Goal: Communication & Community: Ask a question

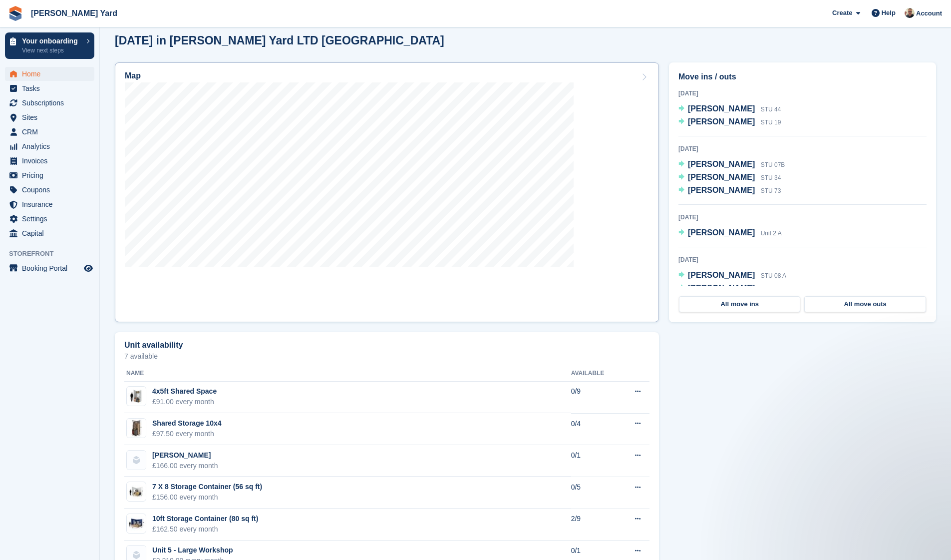
scroll to position [297, 0]
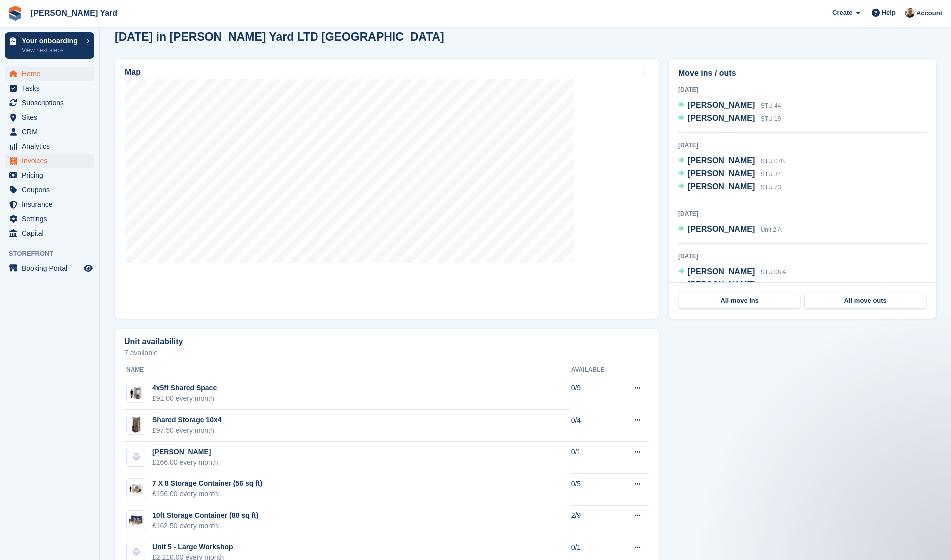
click at [40, 160] on span "Invoices" at bounding box center [52, 161] width 60 height 14
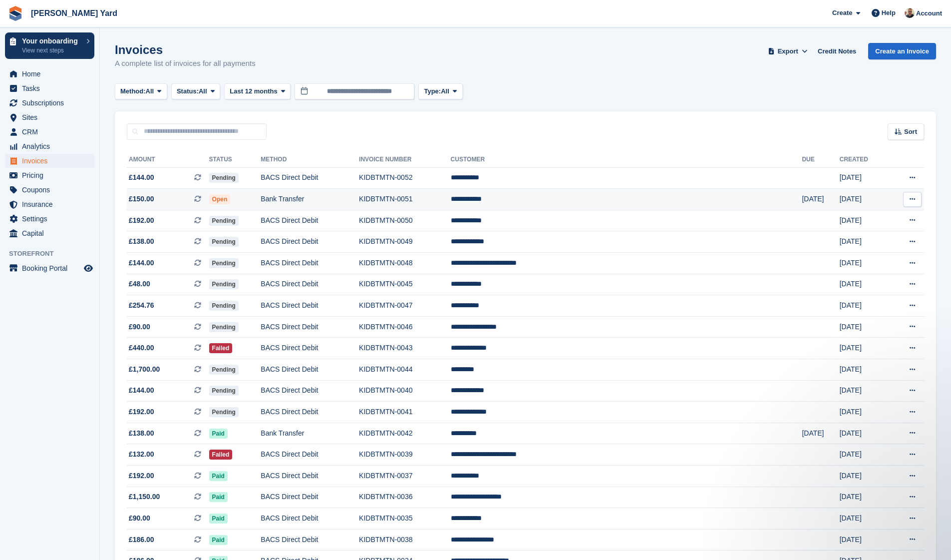
click at [231, 199] on span "Open" at bounding box center [219, 199] width 21 height 10
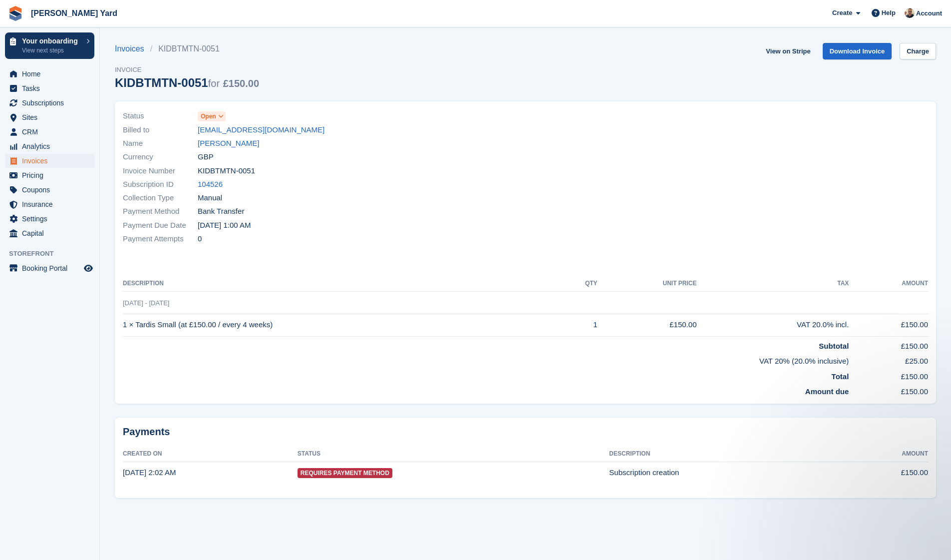
click at [224, 117] on icon at bounding box center [220, 116] width 5 height 6
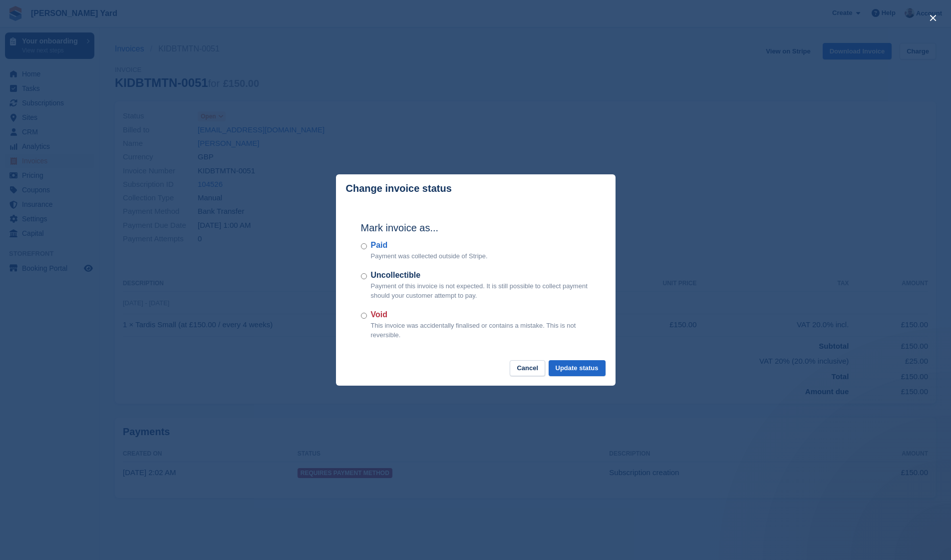
click at [390, 257] on p "Payment was collected outside of Stripe." at bounding box center [429, 256] width 117 height 10
click at [570, 369] on button "Update status" at bounding box center [577, 368] width 57 height 16
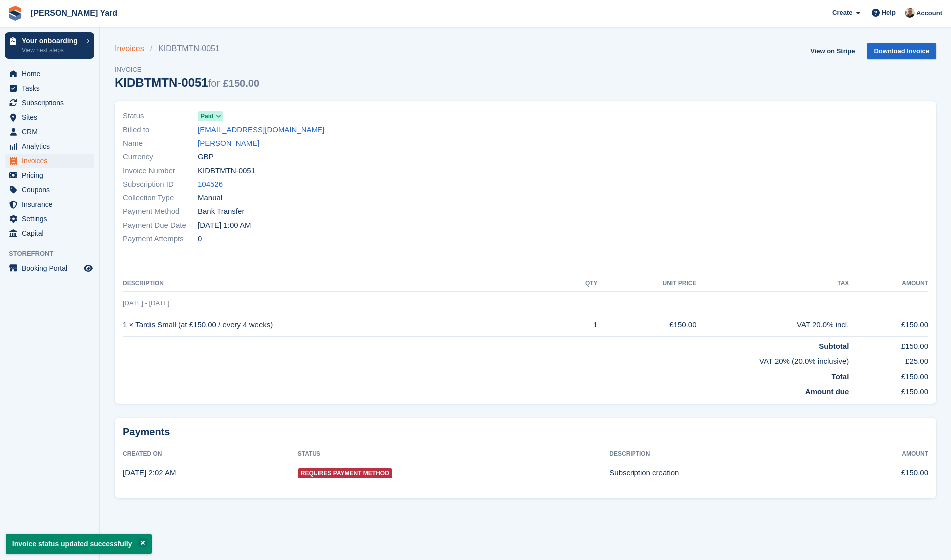
click at [128, 51] on link "Invoices" at bounding box center [132, 49] width 35 height 12
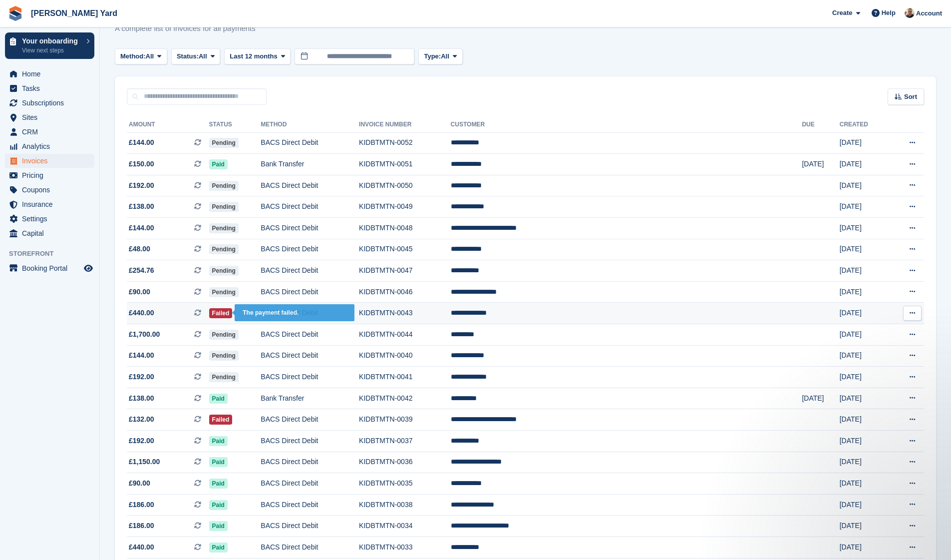
click at [233, 318] on span "Failed" at bounding box center [220, 313] width 23 height 10
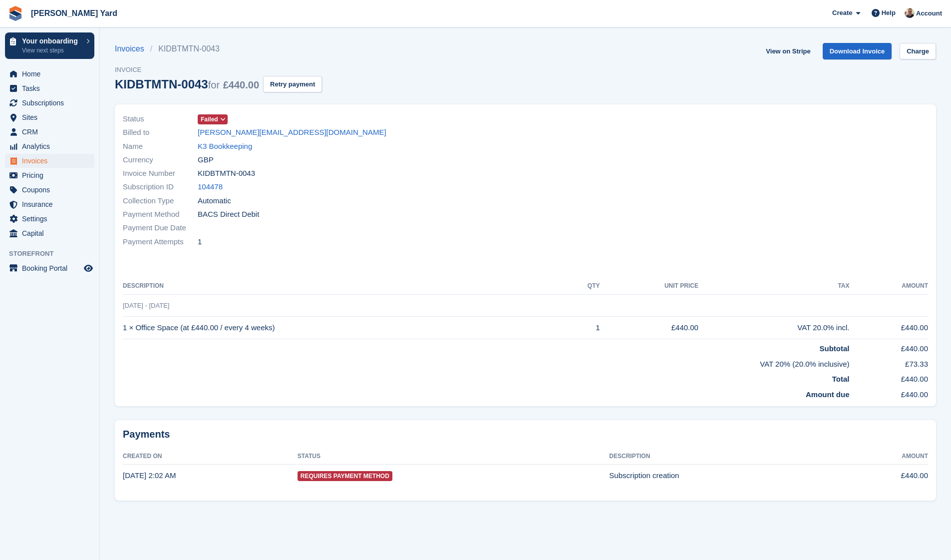
click at [225, 117] on icon at bounding box center [222, 119] width 5 height 6
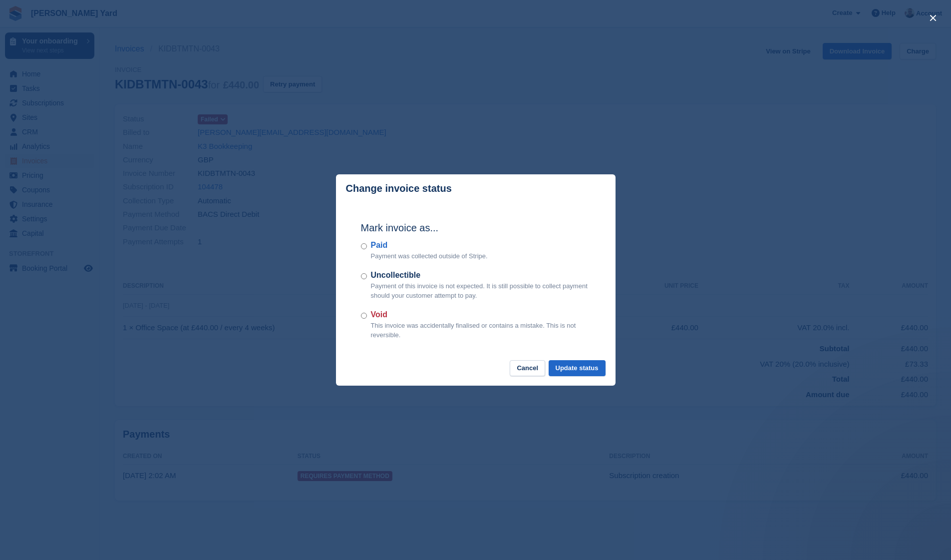
click at [364, 250] on div "Paid Payment was collected outside of Stripe." at bounding box center [476, 250] width 230 height 22
click at [569, 365] on button "Update status" at bounding box center [577, 368] width 57 height 16
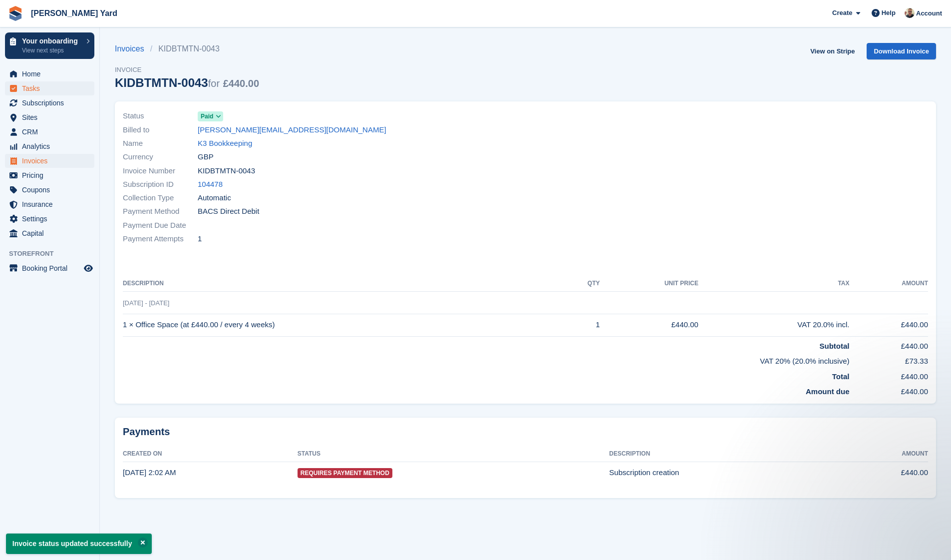
click at [40, 85] on span "Tasks" at bounding box center [52, 88] width 60 height 14
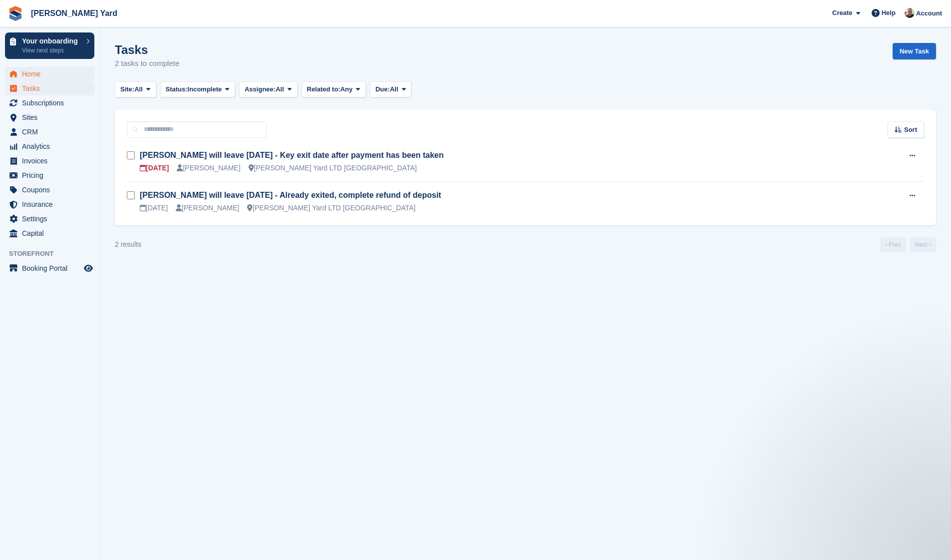
click at [30, 70] on span "Home" at bounding box center [52, 74] width 60 height 14
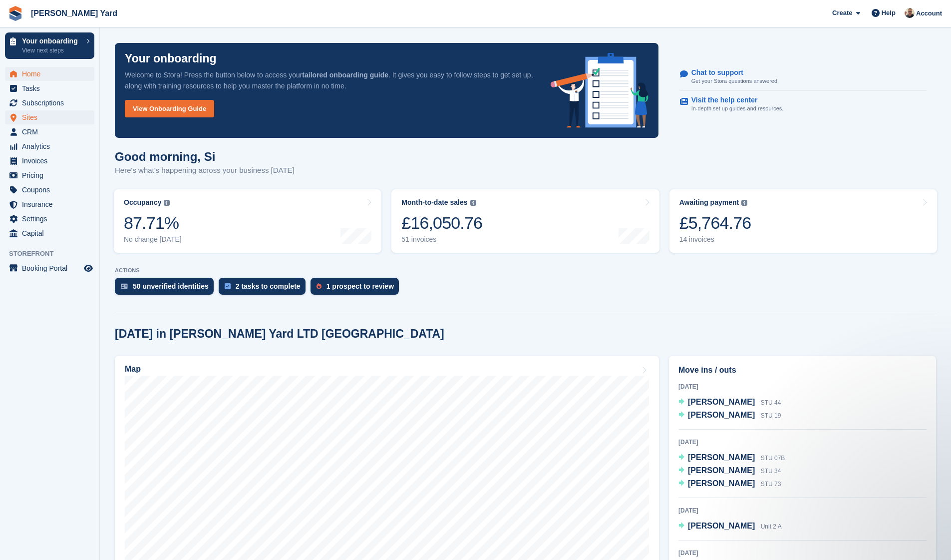
click at [35, 116] on span "Sites" at bounding box center [52, 117] width 60 height 14
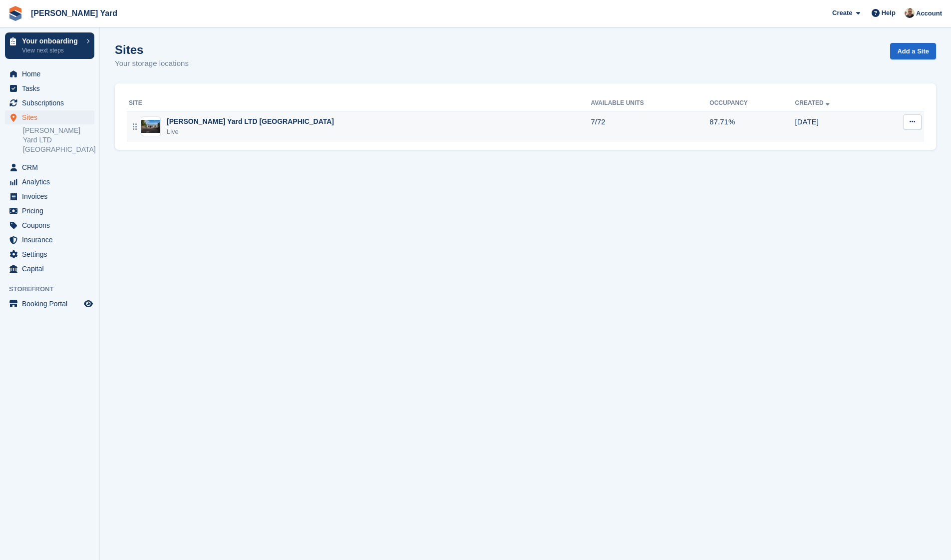
click at [182, 129] on div "Live" at bounding box center [250, 132] width 167 height 10
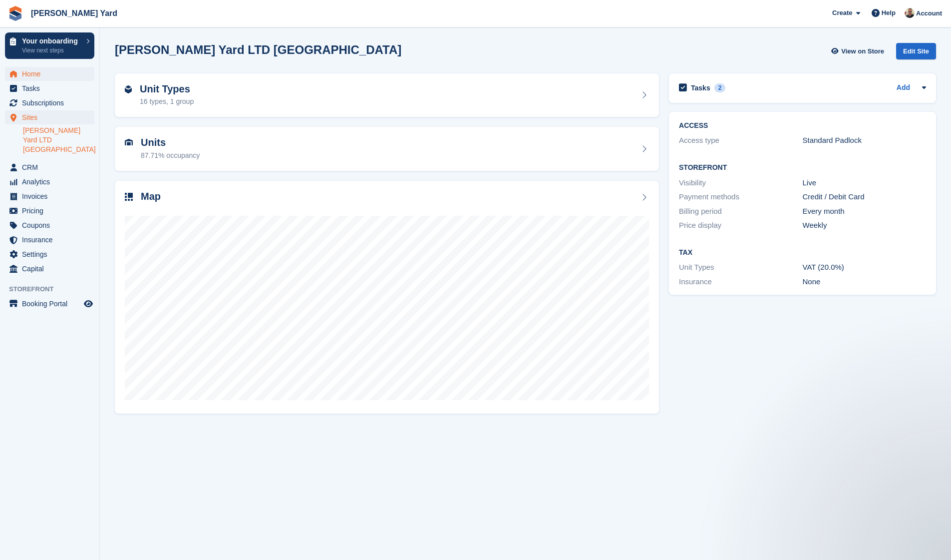
click at [37, 74] on span "Home" at bounding box center [52, 74] width 60 height 14
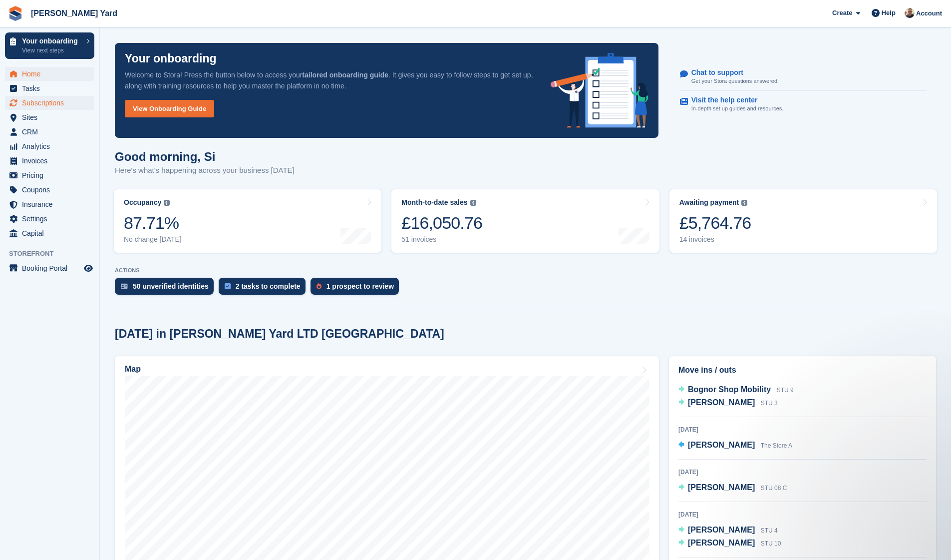
click at [28, 100] on span "Subscriptions" at bounding box center [52, 103] width 60 height 14
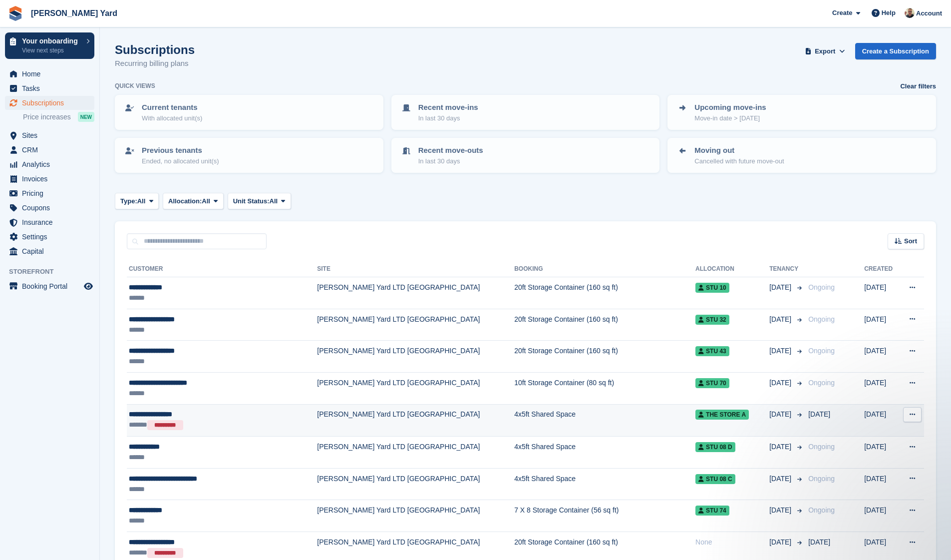
click at [263, 422] on div "****** *********" at bounding box center [206, 425] width 155 height 11
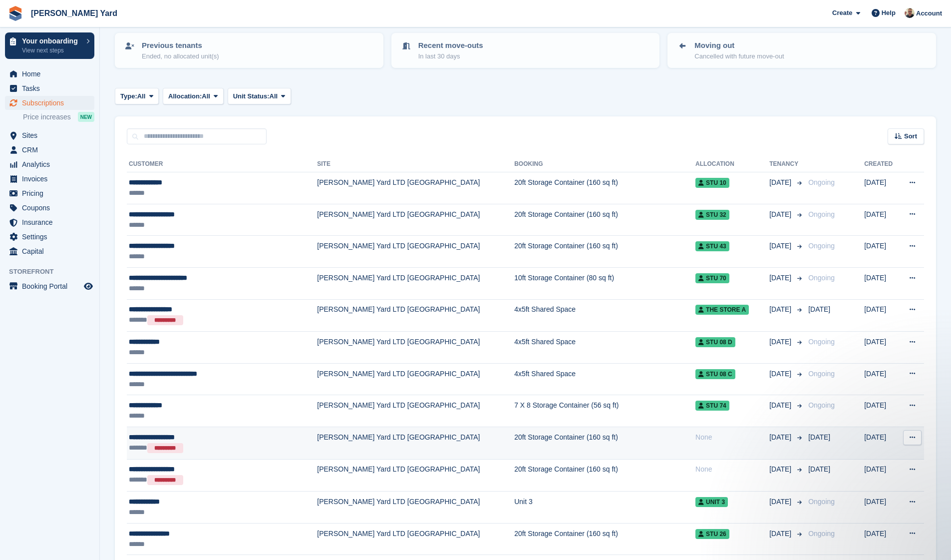
click at [238, 447] on div "****** *********" at bounding box center [206, 448] width 155 height 11
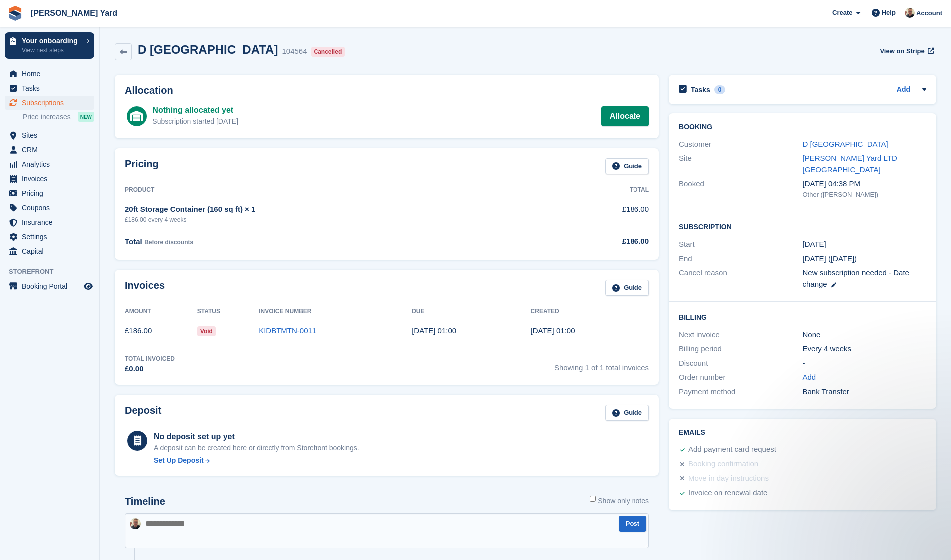
click at [40, 102] on span "Subscriptions" at bounding box center [52, 103] width 60 height 14
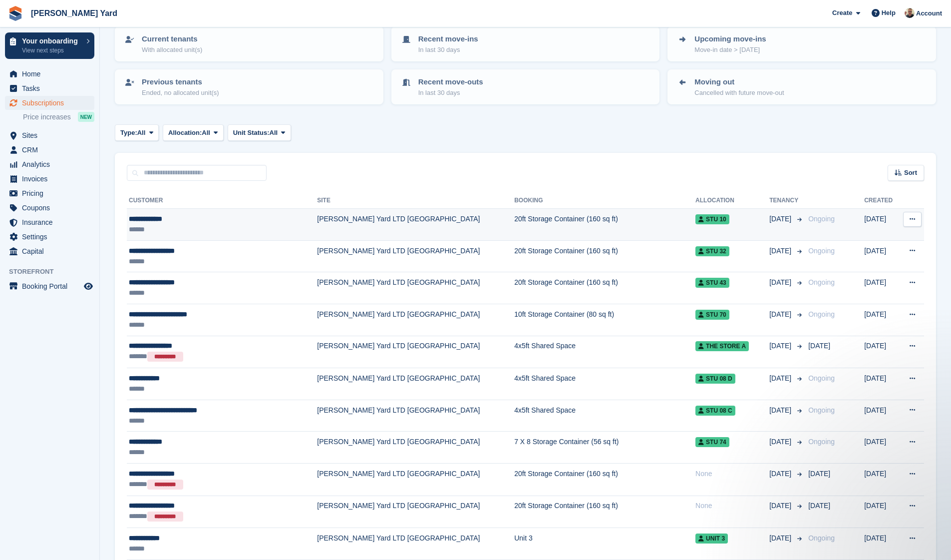
scroll to position [73, 0]
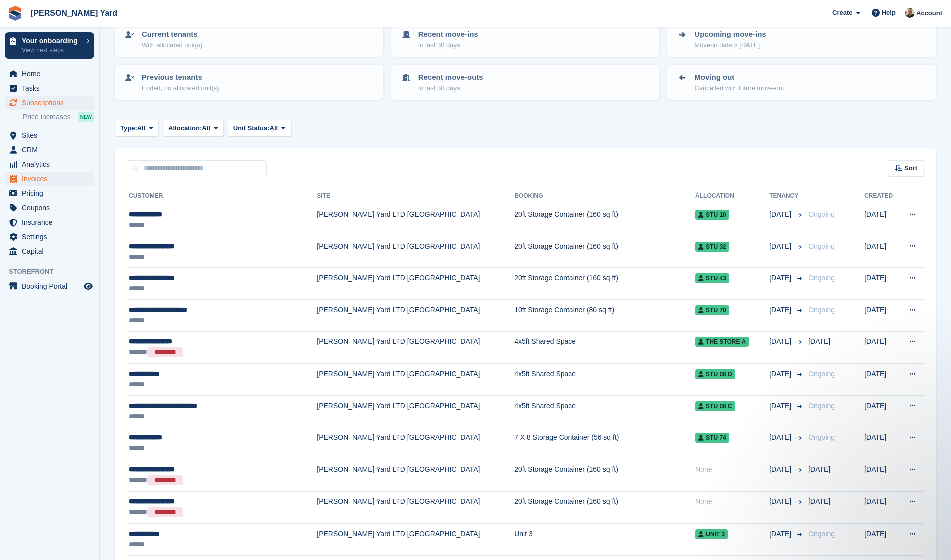
click at [51, 179] on span "Invoices" at bounding box center [52, 179] width 60 height 14
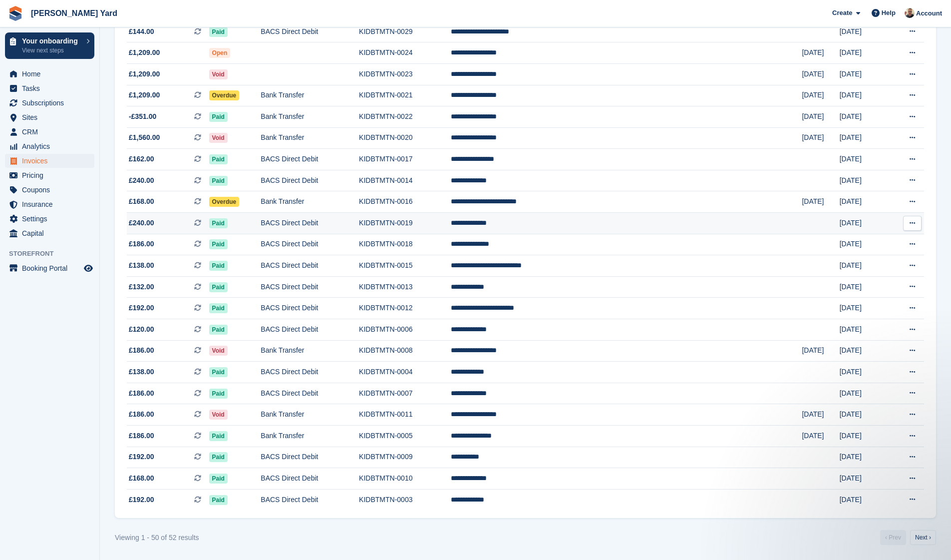
scroll to position [746, 0]
click at [886, 17] on span "Help" at bounding box center [889, 13] width 14 height 10
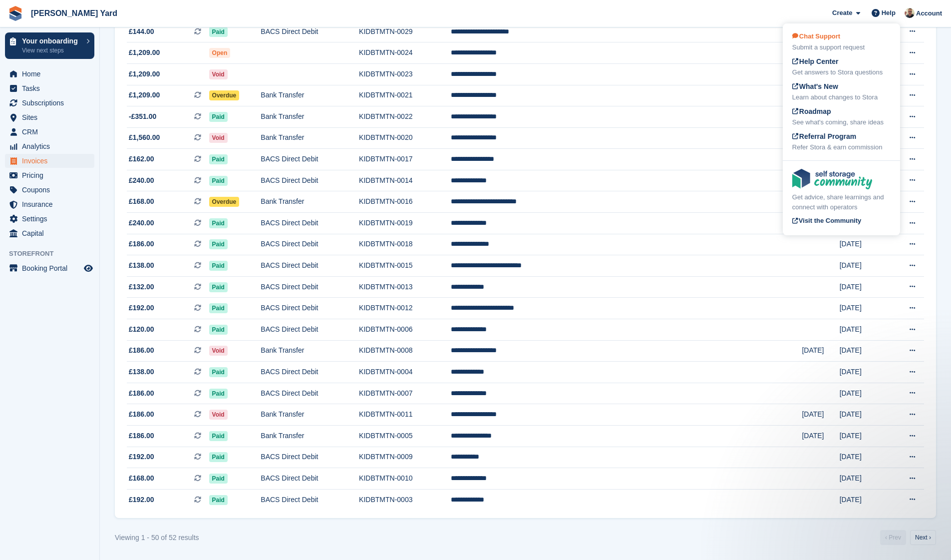
click at [838, 37] on span "Chat Support" at bounding box center [817, 35] width 48 height 7
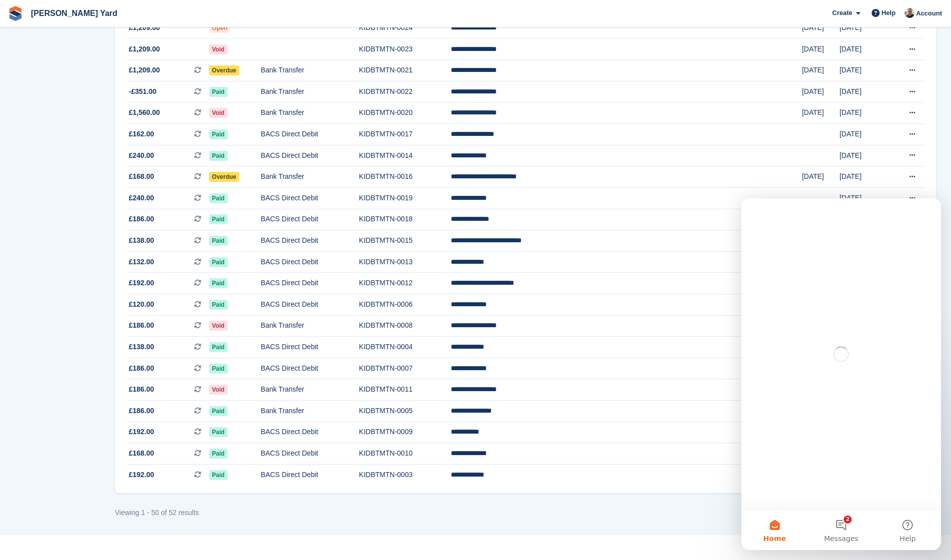
scroll to position [0, 0]
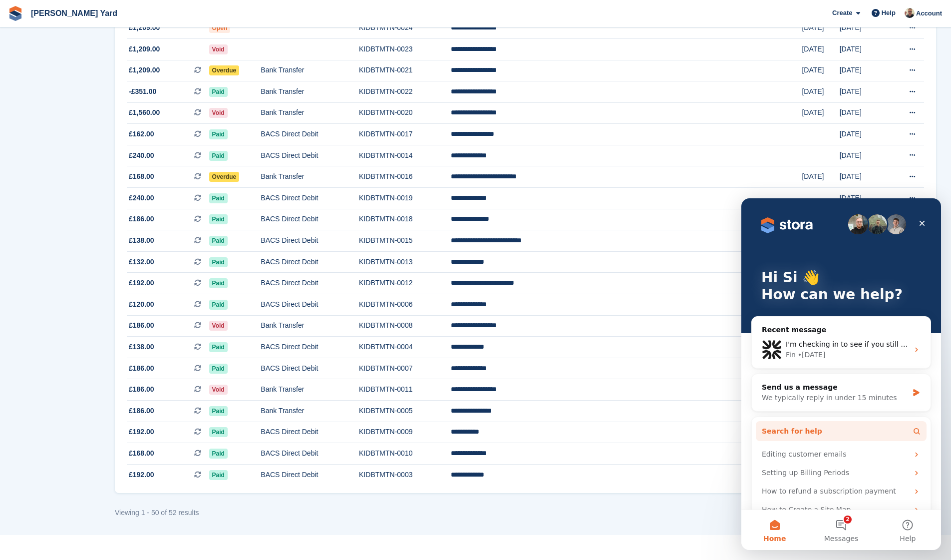
click at [782, 431] on span "Search for help" at bounding box center [792, 431] width 60 height 10
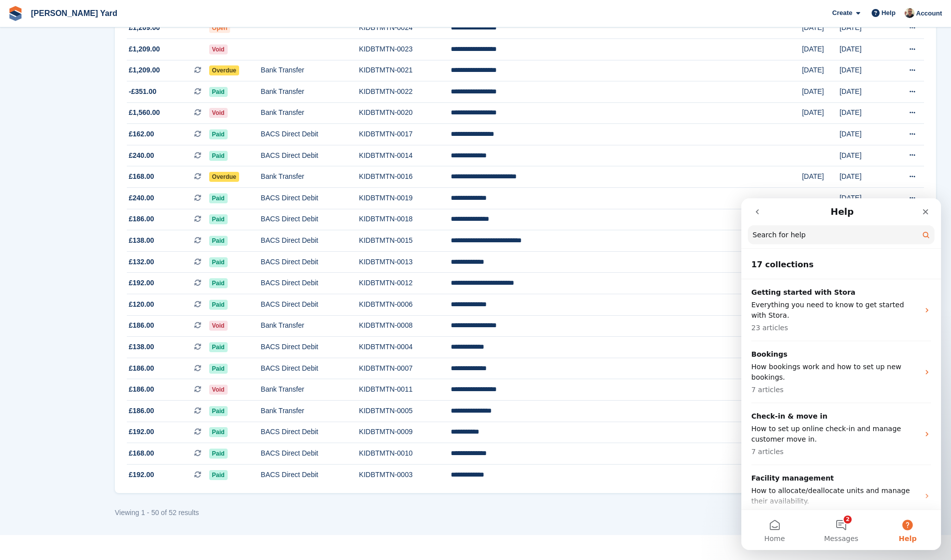
click at [756, 212] on icon "go back" at bounding box center [758, 212] width 8 height 8
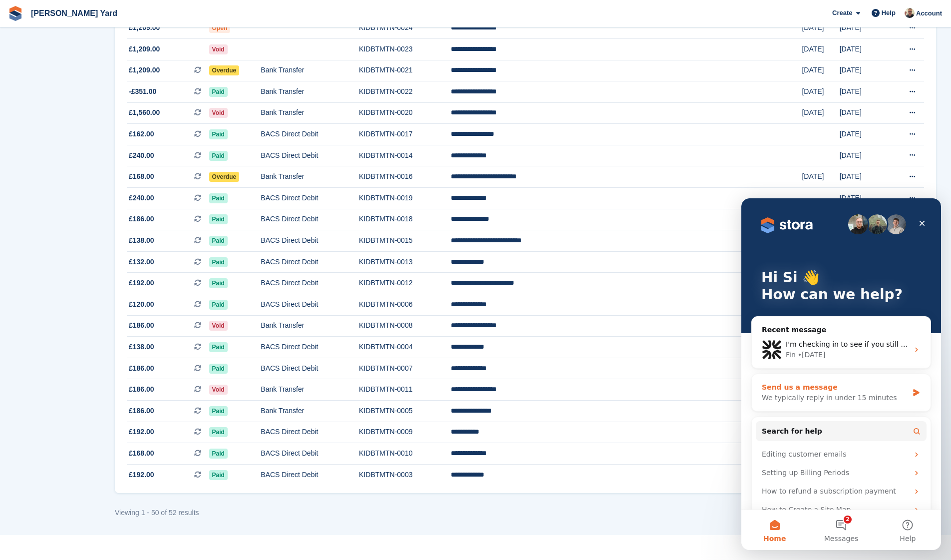
click at [819, 395] on div "We typically reply in under 15 minutes" at bounding box center [835, 398] width 146 height 10
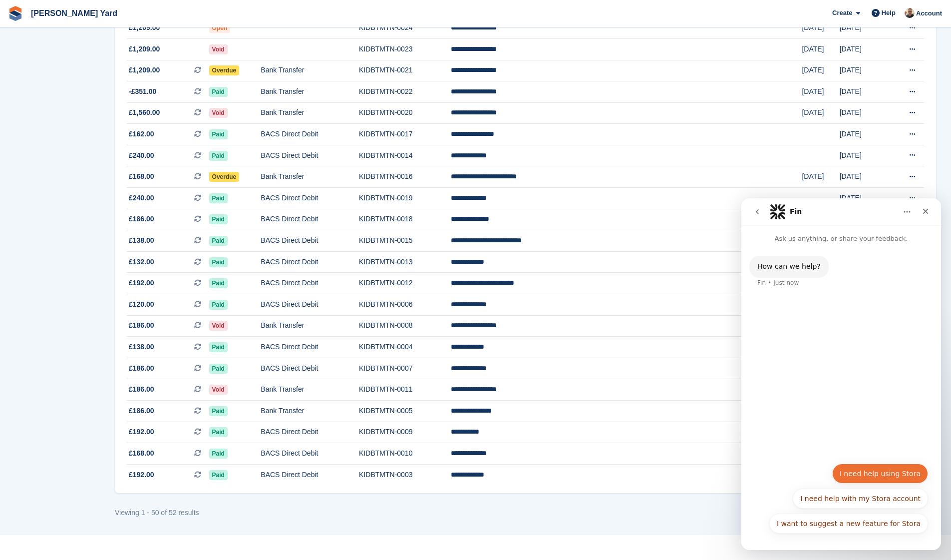
click at [892, 482] on button "I need help using Stora" at bounding box center [881, 473] width 96 height 20
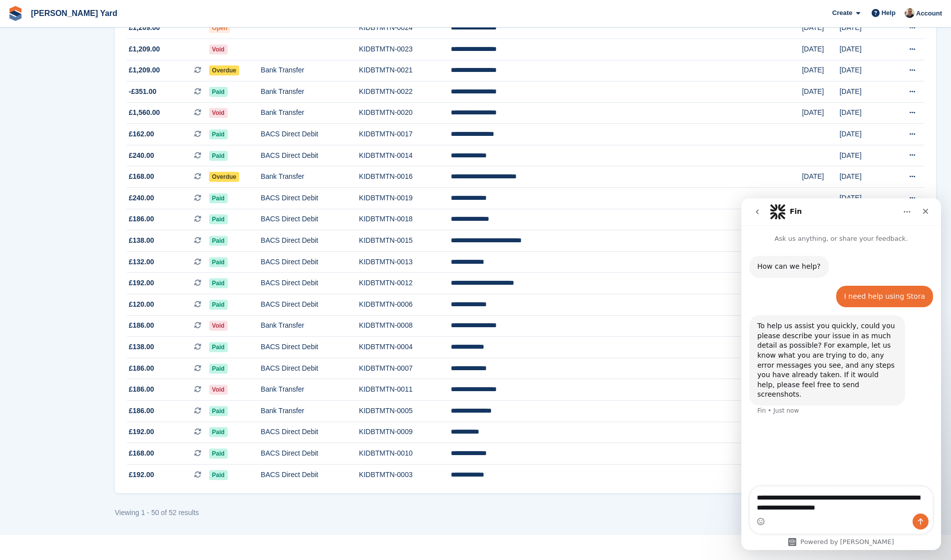
type textarea "**********"
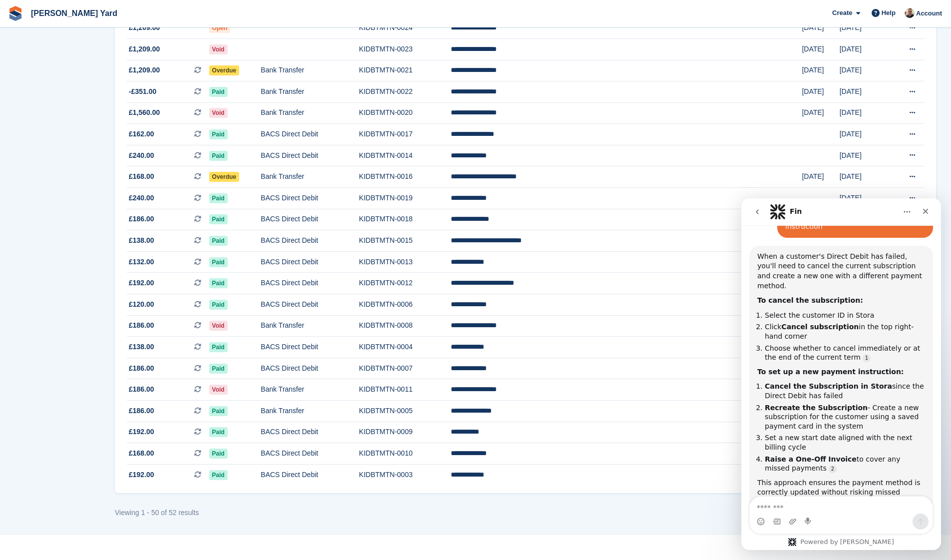
scroll to position [218, 0]
click at [759, 209] on icon "go back" at bounding box center [758, 212] width 8 height 8
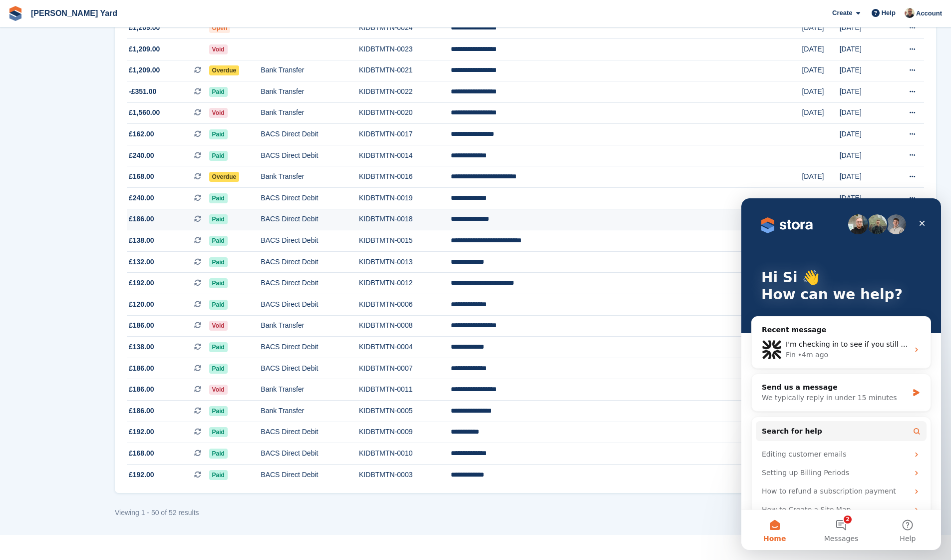
scroll to position [0, 0]
click at [844, 532] on button "2 Messages" at bounding box center [841, 530] width 66 height 40
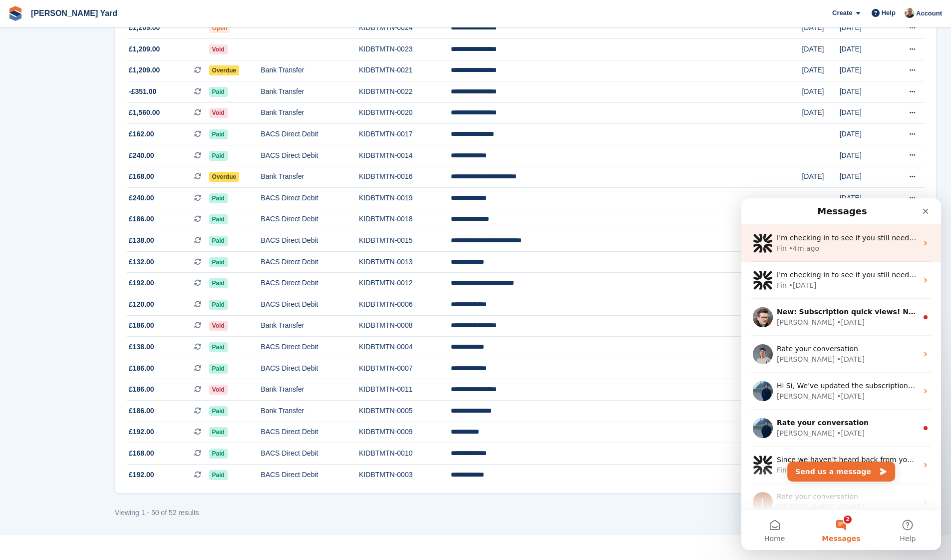
click at [846, 248] on div "Fin • 4m ago" at bounding box center [847, 248] width 141 height 10
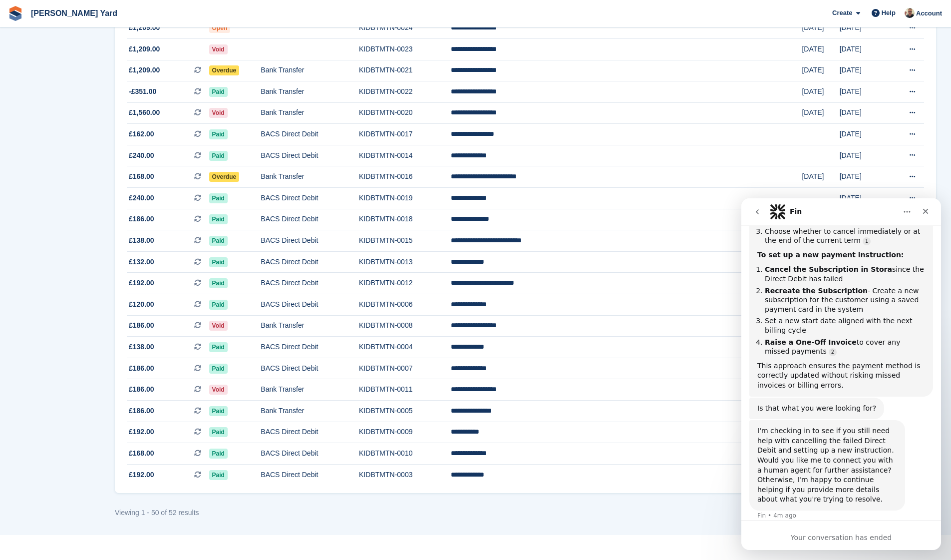
click at [811, 537] on div "Your conversation has ended" at bounding box center [842, 537] width 200 height 10
click at [757, 207] on button "go back" at bounding box center [757, 211] width 19 height 19
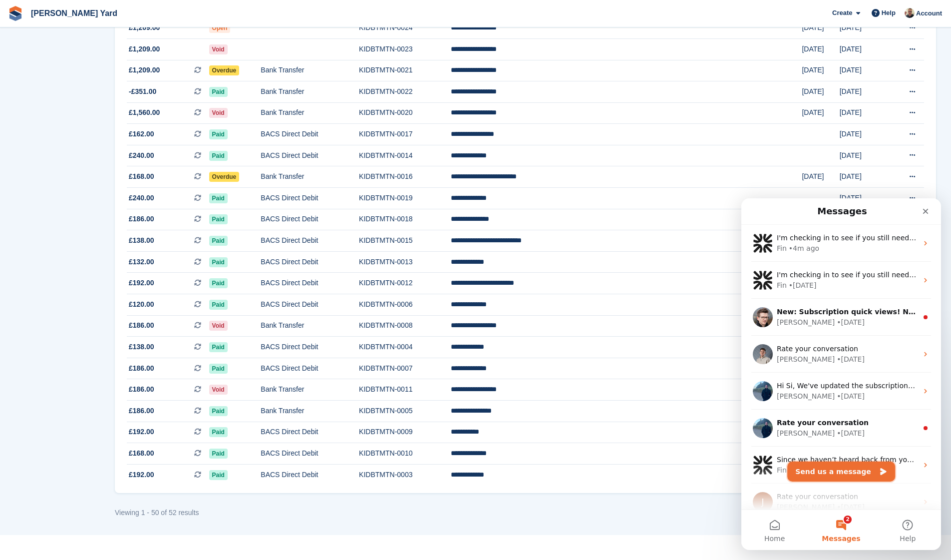
click at [846, 477] on button "Send us a message" at bounding box center [842, 471] width 108 height 20
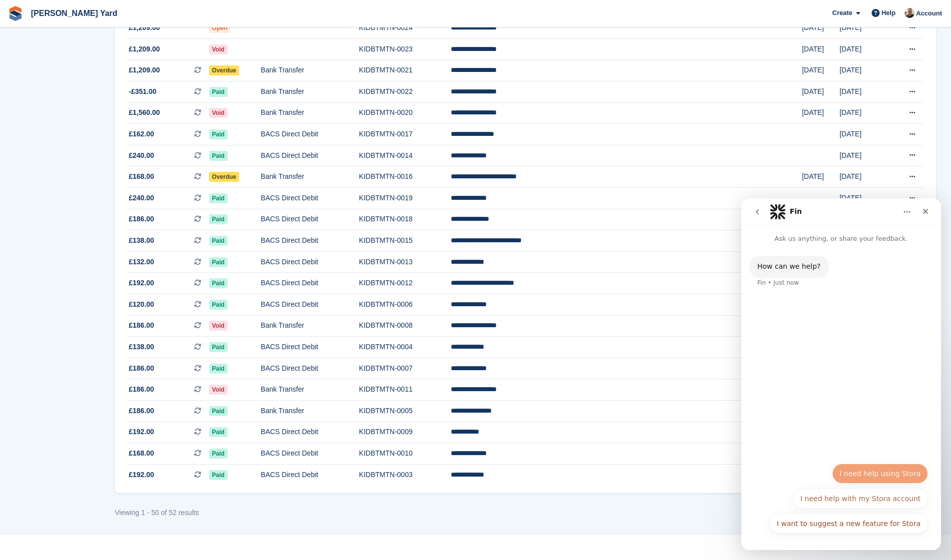
click at [879, 478] on div "I want to suggest a new feature for Stora I need help using Stora I need help w…" at bounding box center [842, 500] width 174 height 75
click at [761, 210] on icon "go back" at bounding box center [758, 212] width 8 height 8
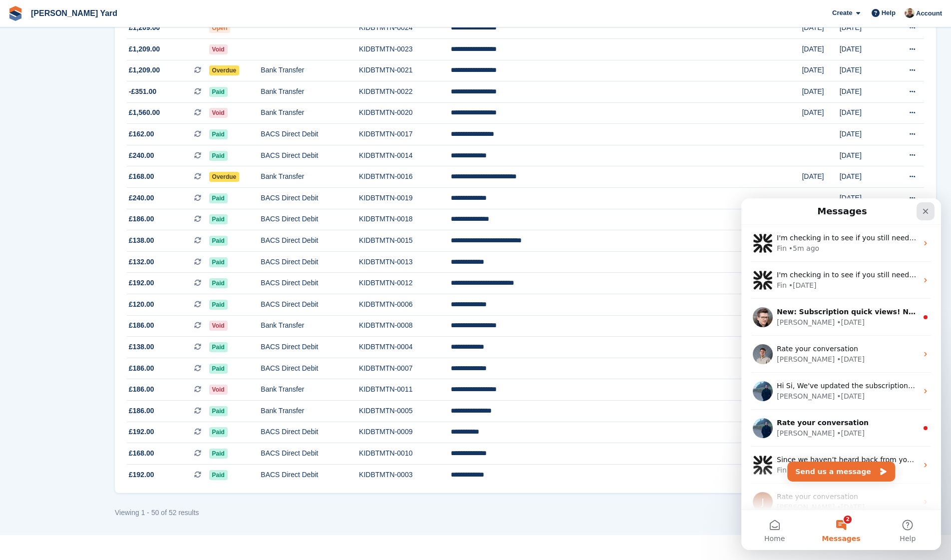
click at [927, 208] on icon "Close" at bounding box center [926, 211] width 8 height 8
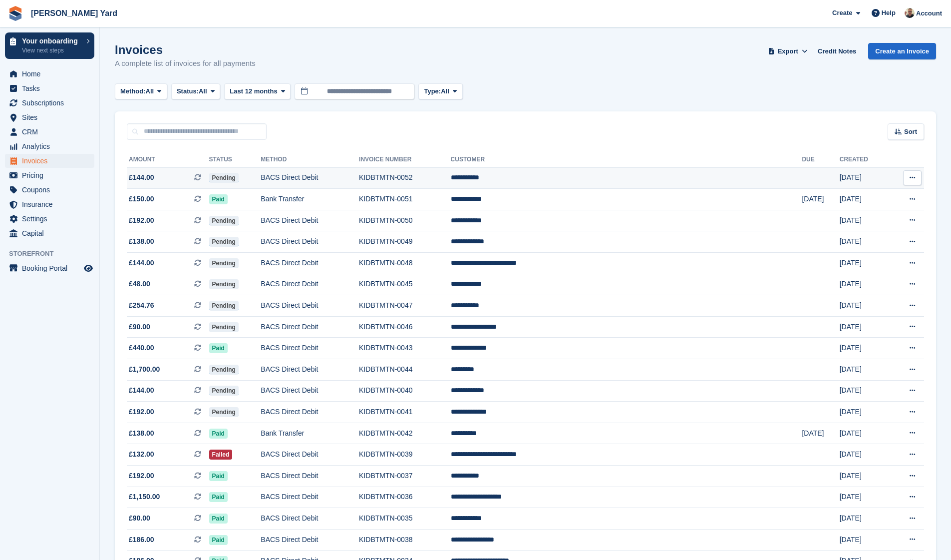
click at [148, 173] on span "£144.00" at bounding box center [141, 177] width 25 height 10
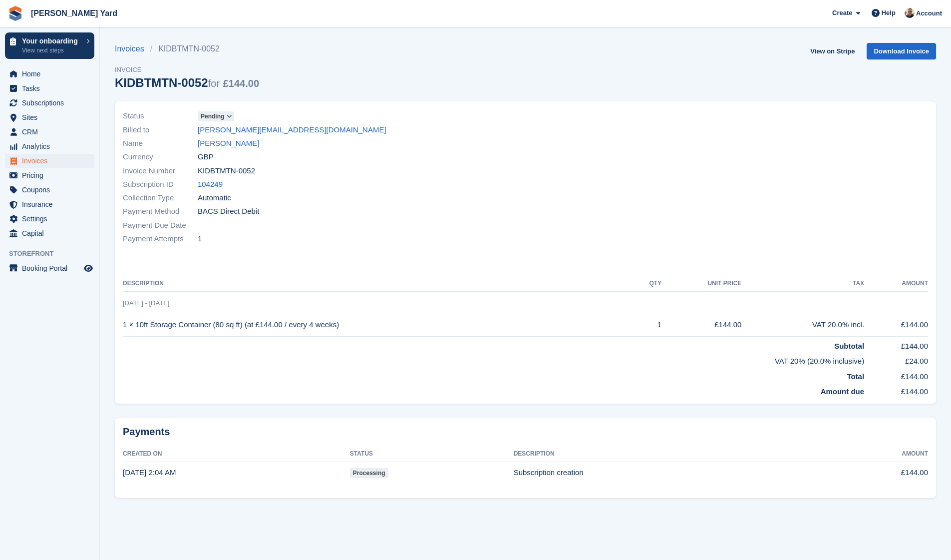
click at [903, 60] on div "View on Stripe Download Invoice" at bounding box center [872, 53] width 130 height 20
click at [903, 50] on link "Download Invoice" at bounding box center [901, 51] width 69 height 16
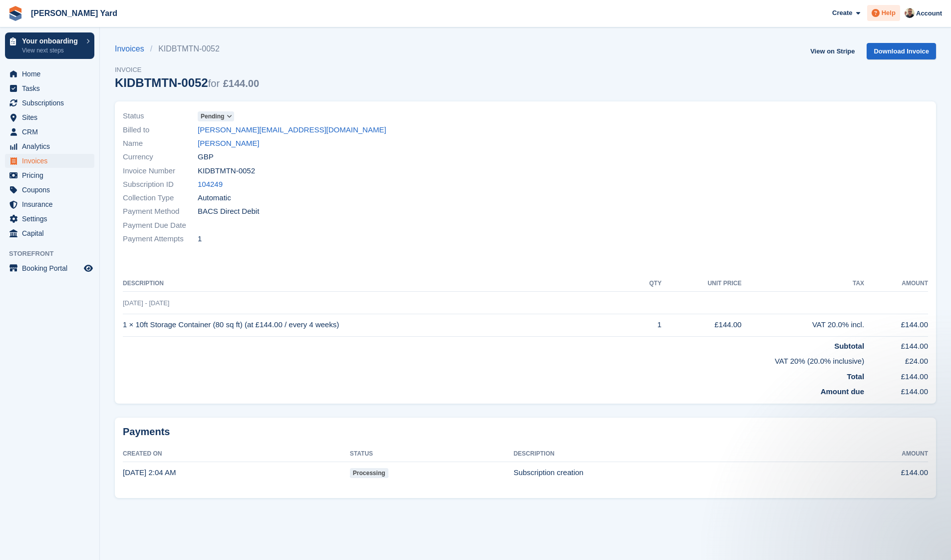
click at [888, 15] on span "Help" at bounding box center [889, 13] width 14 height 10
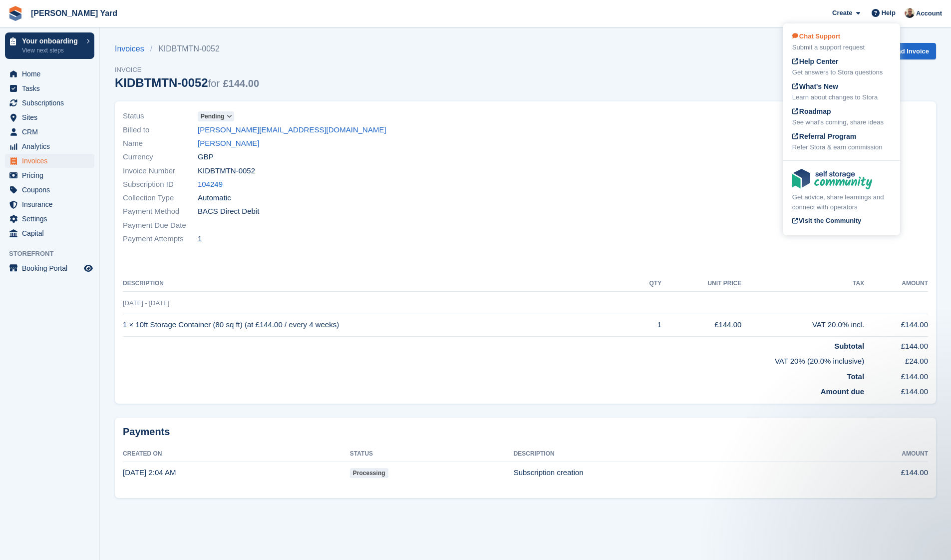
click at [820, 49] on div "Submit a support request" at bounding box center [842, 47] width 98 height 10
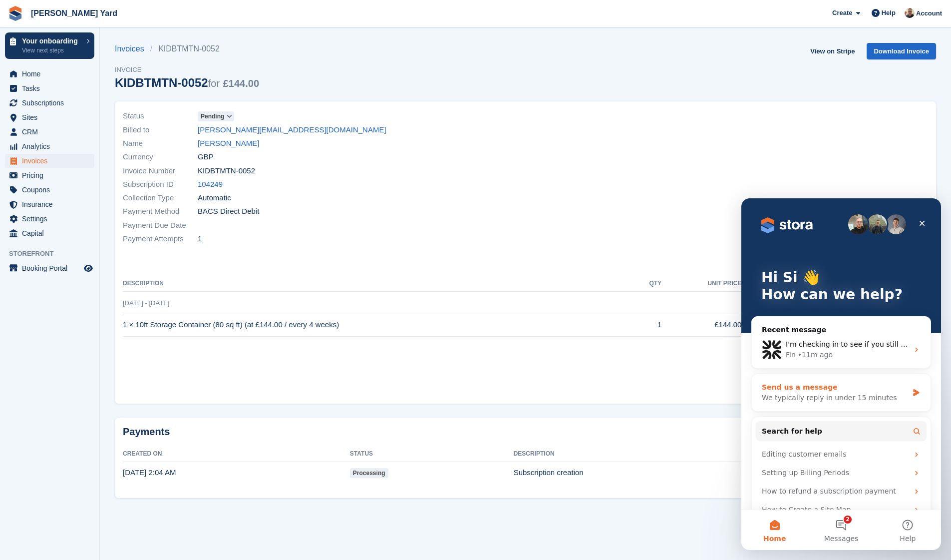
click at [850, 392] on div "Send us a message" at bounding box center [835, 387] width 146 height 10
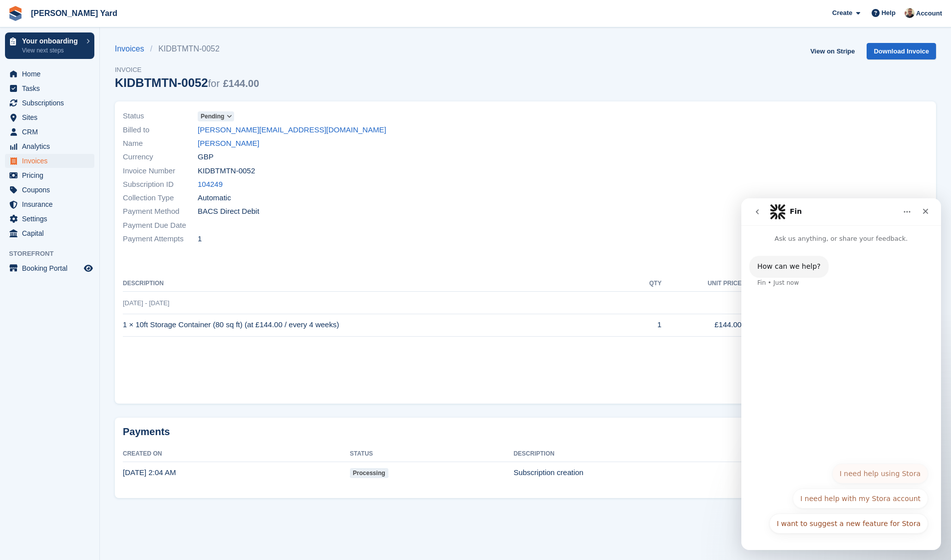
click at [899, 467] on button "I need help using Stora" at bounding box center [881, 473] width 96 height 20
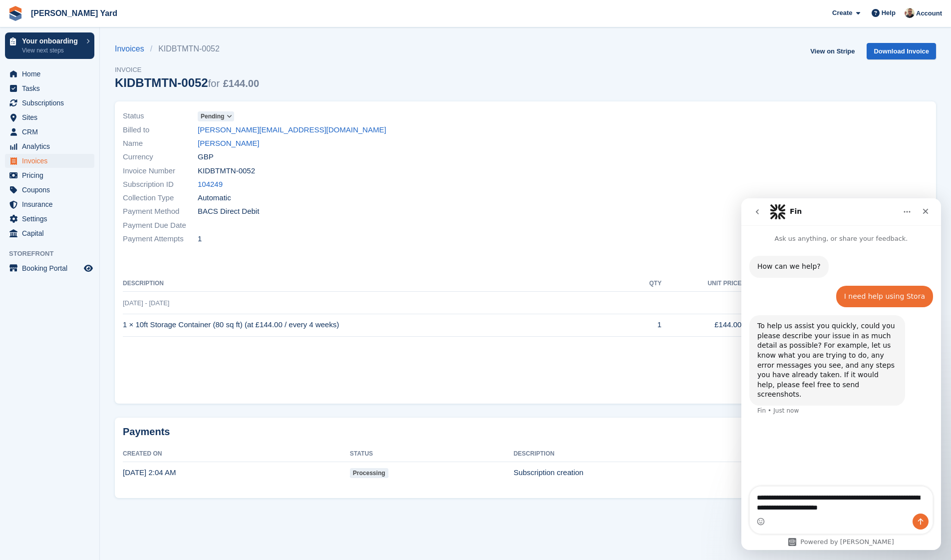
type textarea "**********"
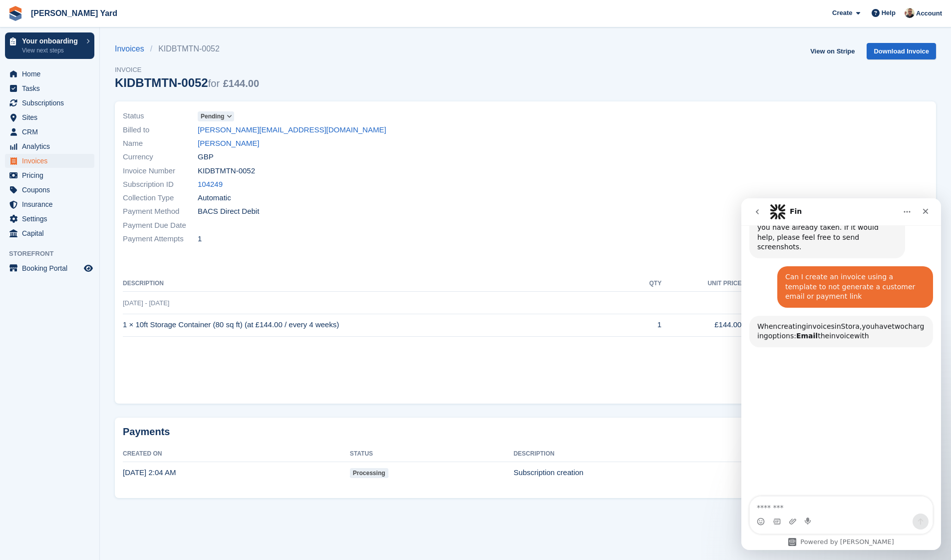
scroll to position [178, 0]
